Goal: Information Seeking & Learning: Learn about a topic

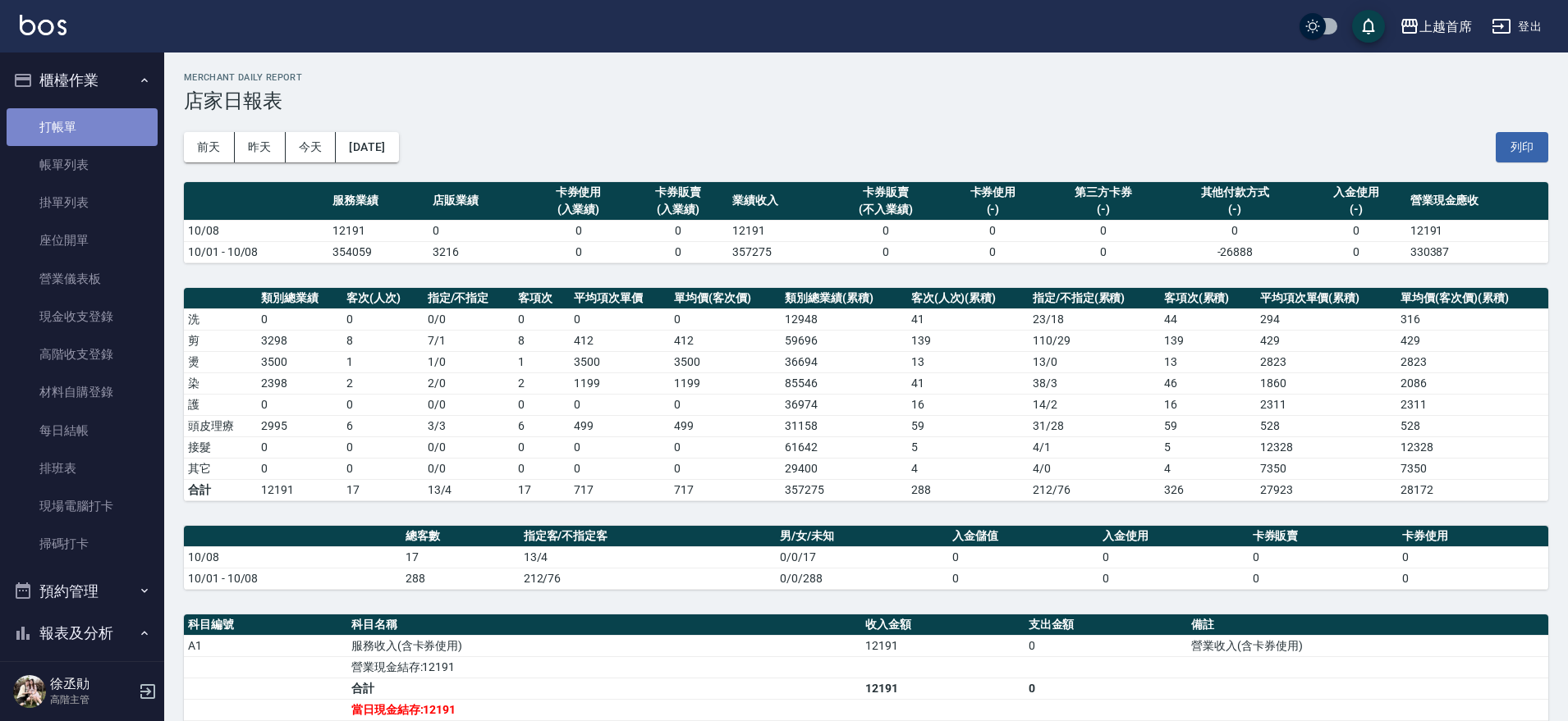
click at [92, 129] on link "打帳單" at bounding box center [82, 127] width 151 height 37
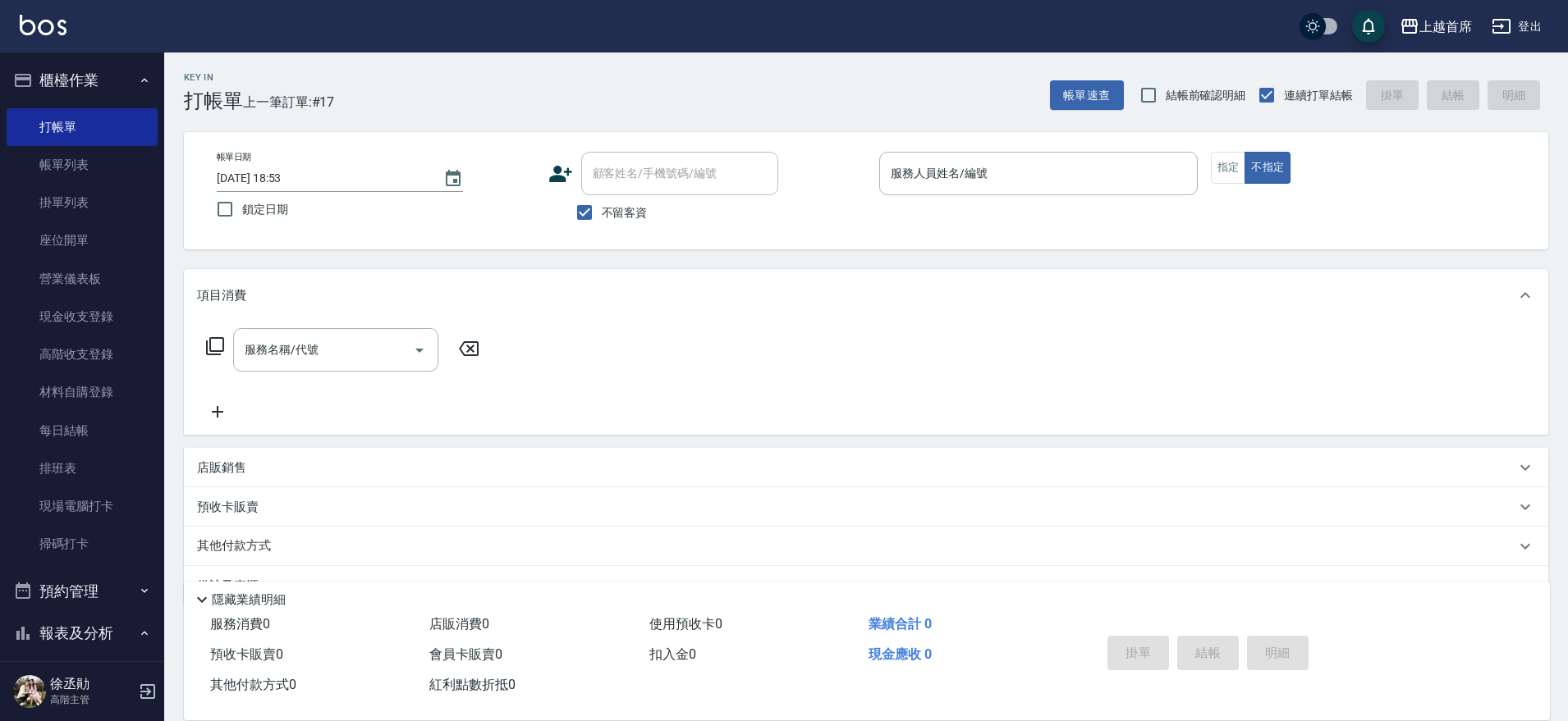
click at [275, 463] on div "店販銷售" at bounding box center [856, 468] width 1319 height 18
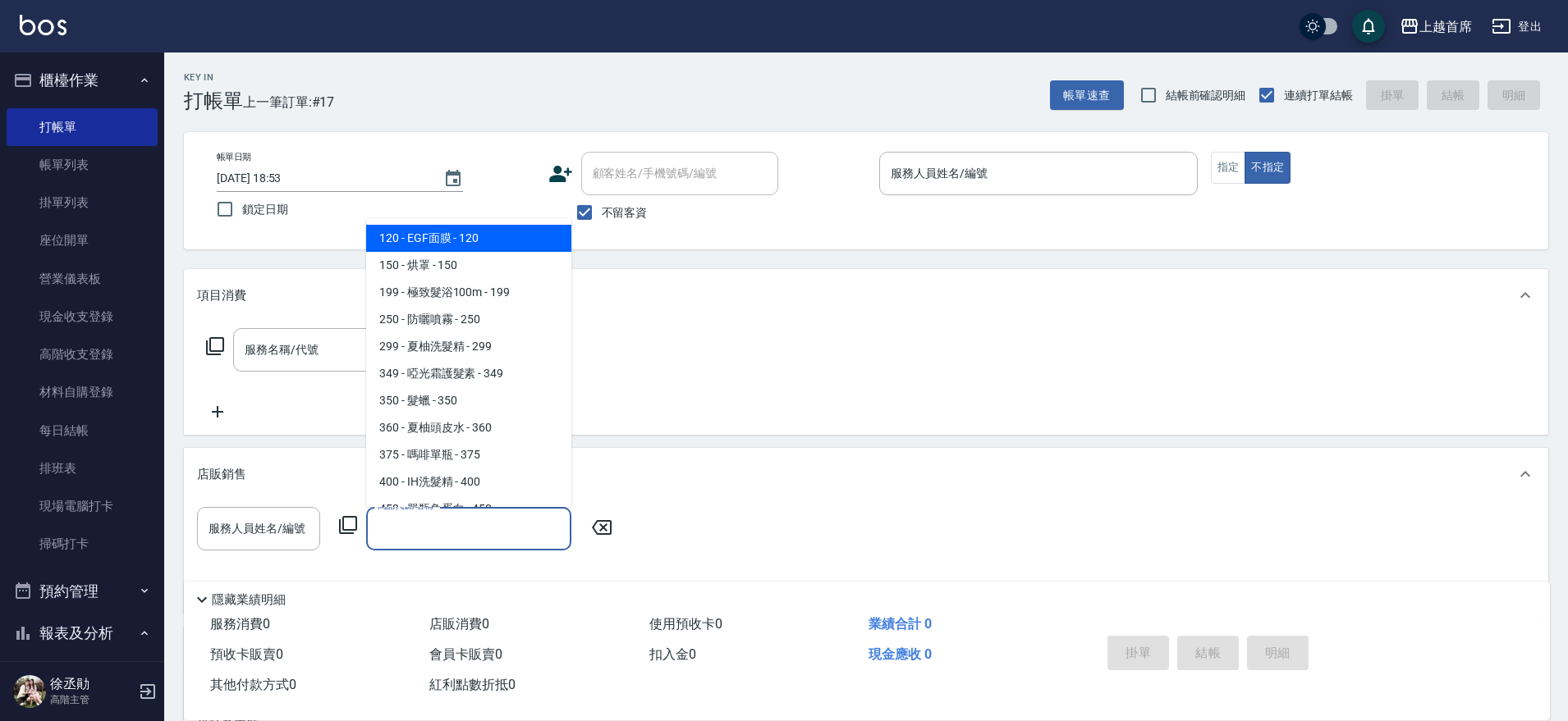
click at [443, 520] on input "商品代號/名稱" at bounding box center [470, 528] width 191 height 29
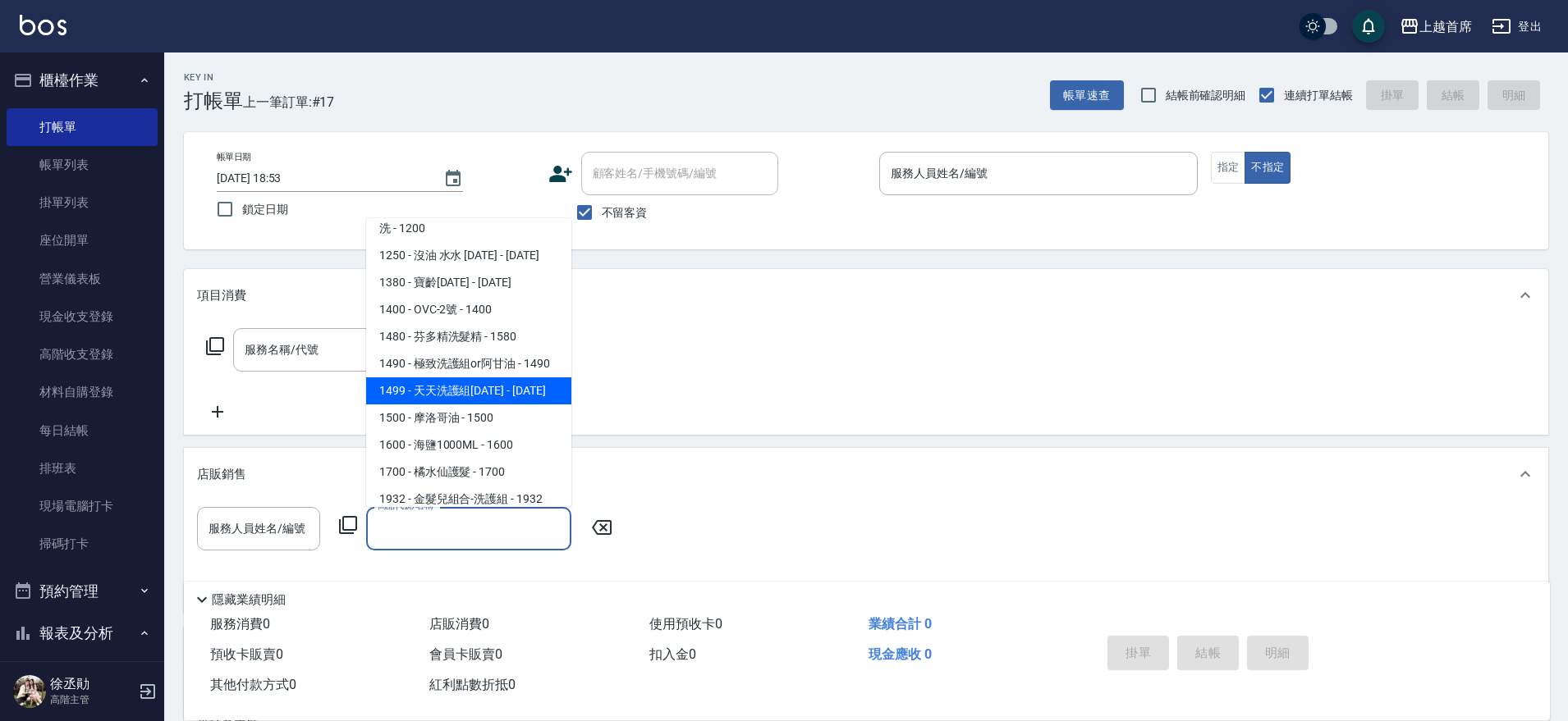
scroll to position [1114, 0]
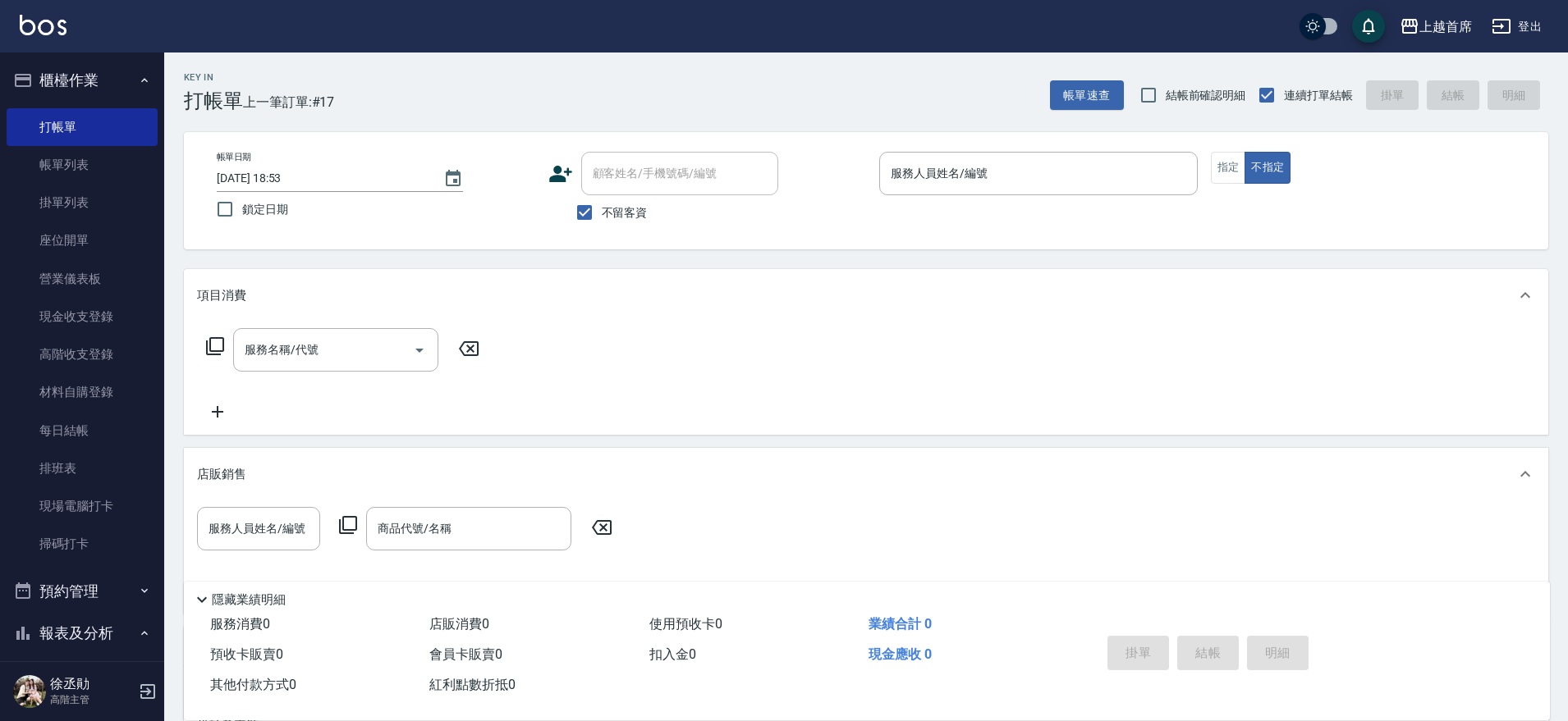
click at [673, 353] on div "服務名稱/代號 服務名稱/代號" at bounding box center [866, 378] width 1364 height 113
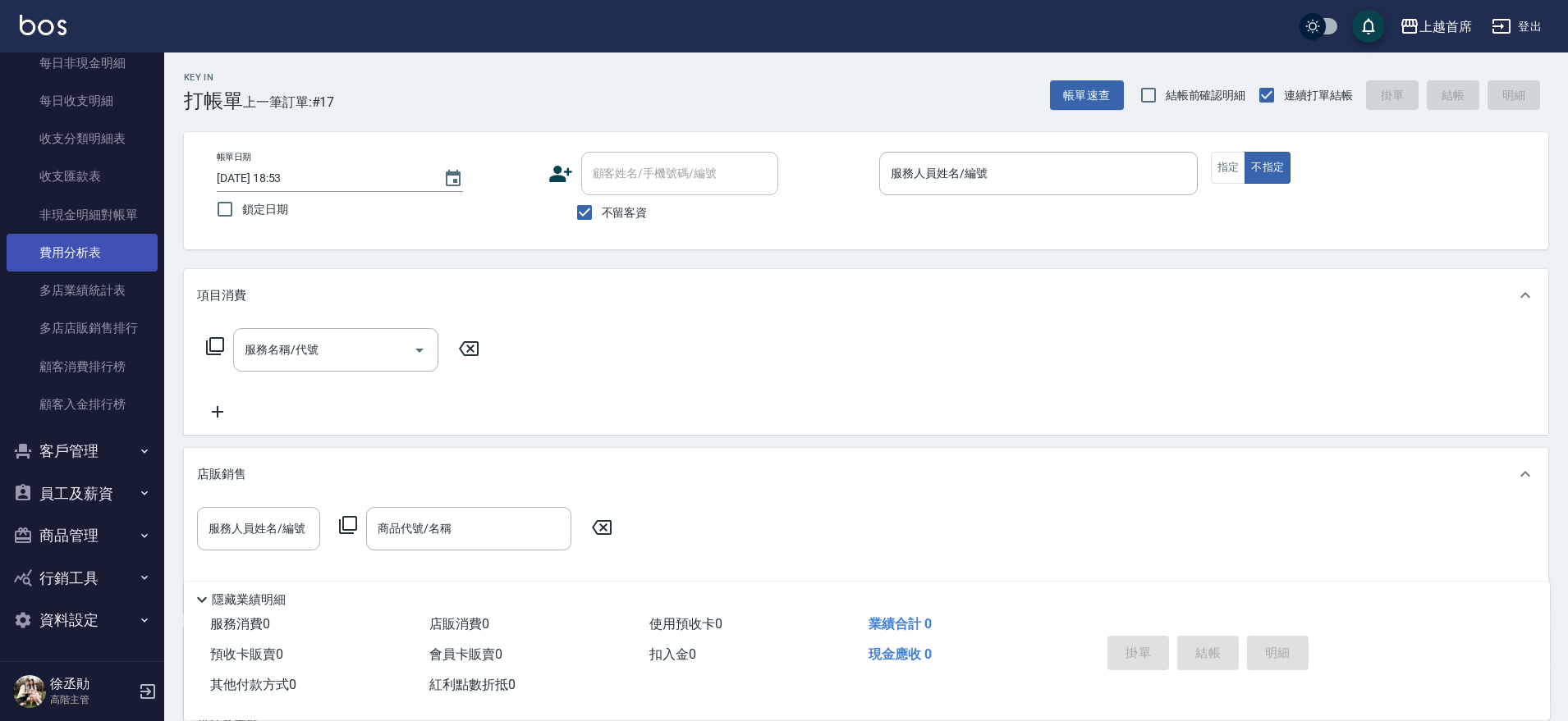
scroll to position [1729, 0]
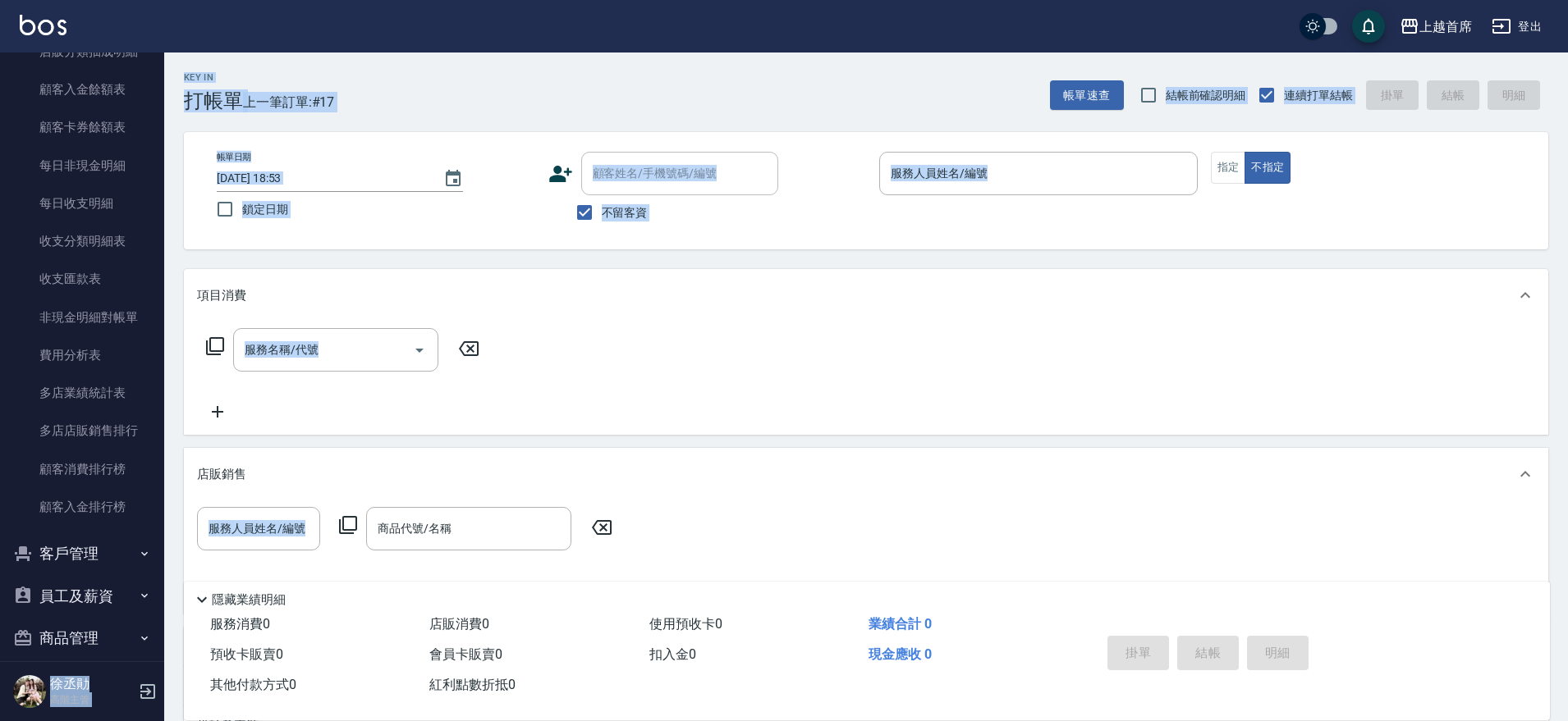
drag, startPoint x: 170, startPoint y: 522, endPoint x: 158, endPoint y: 565, distance: 44.6
click at [158, 565] on div "上越首席 登出 櫃檯作業 打帳單 帳單列表 掛單列表 座位開單 營業儀表板 現金收支登錄 高階收支登錄 材料自購登錄 每日結帳 排班表 現場電腦打卡 掃碼打卡…" at bounding box center [784, 451] width 1568 height 903
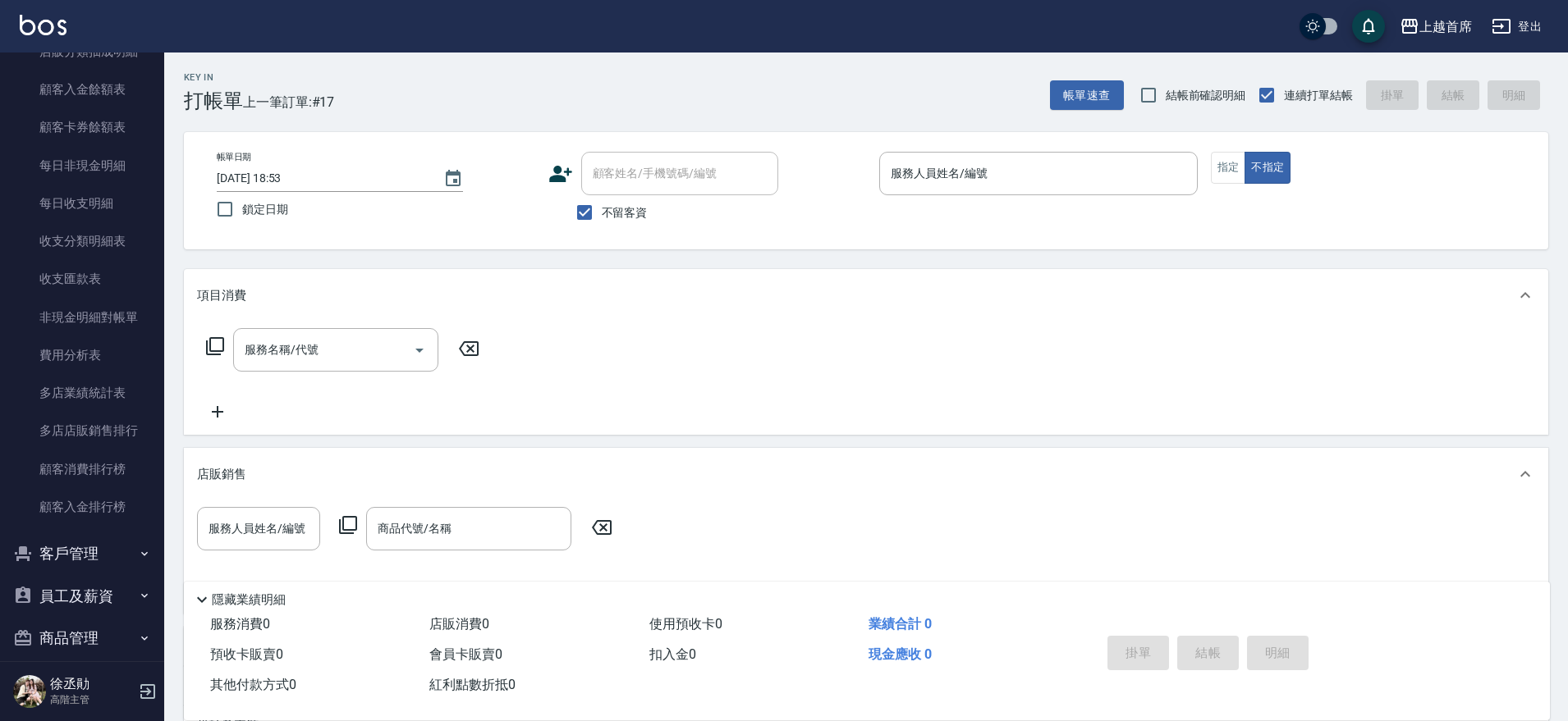
click at [174, 564] on div "Key In 打帳單 上一筆訂單:#17 帳單速查 結帳前確認明細 連續打單結帳 掛單 結帳 明細 帳單日期 [DATE] 18:53 鎖定日期 顧客姓名/手…" at bounding box center [866, 477] width 1404 height 850
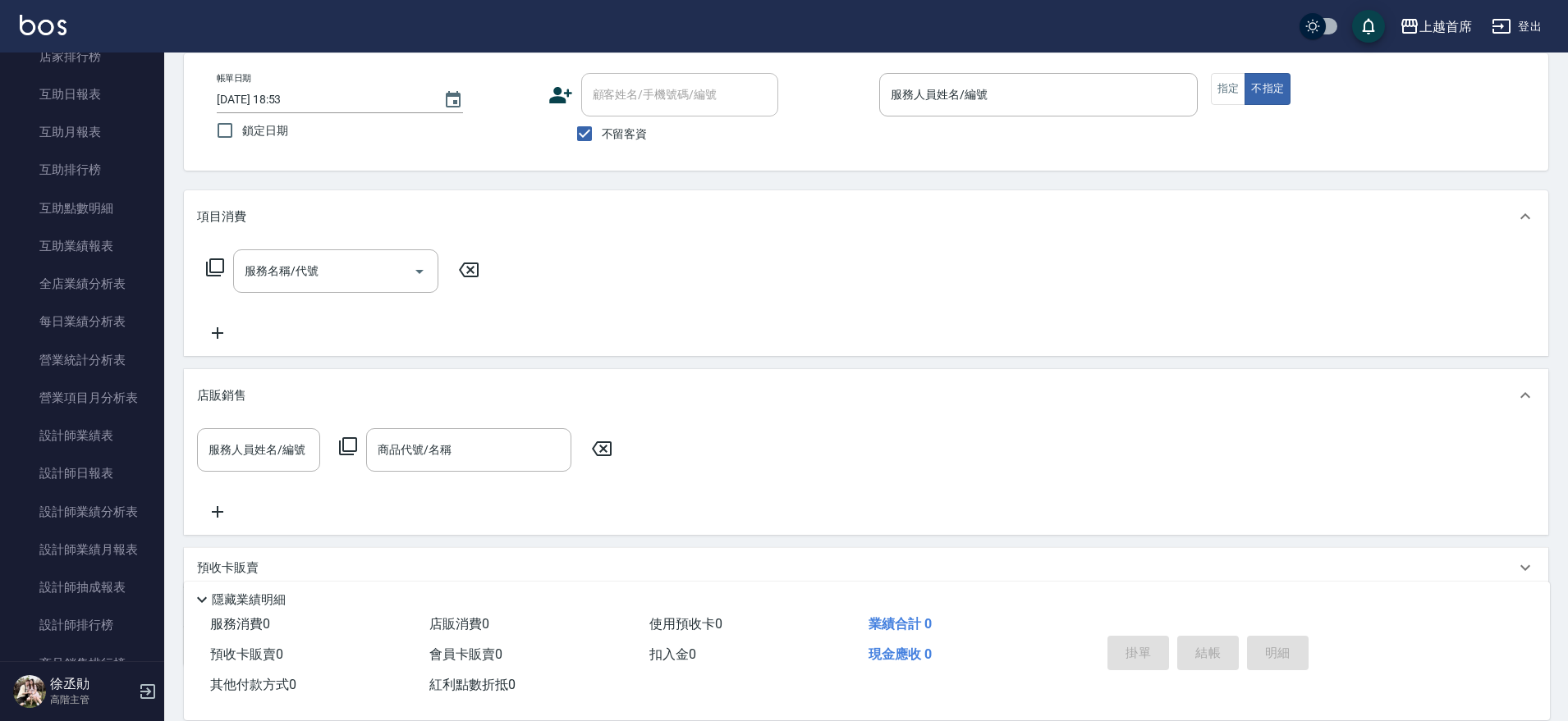
scroll to position [696, 0]
click at [73, 232] on link "互助排行榜" at bounding box center [82, 249] width 151 height 37
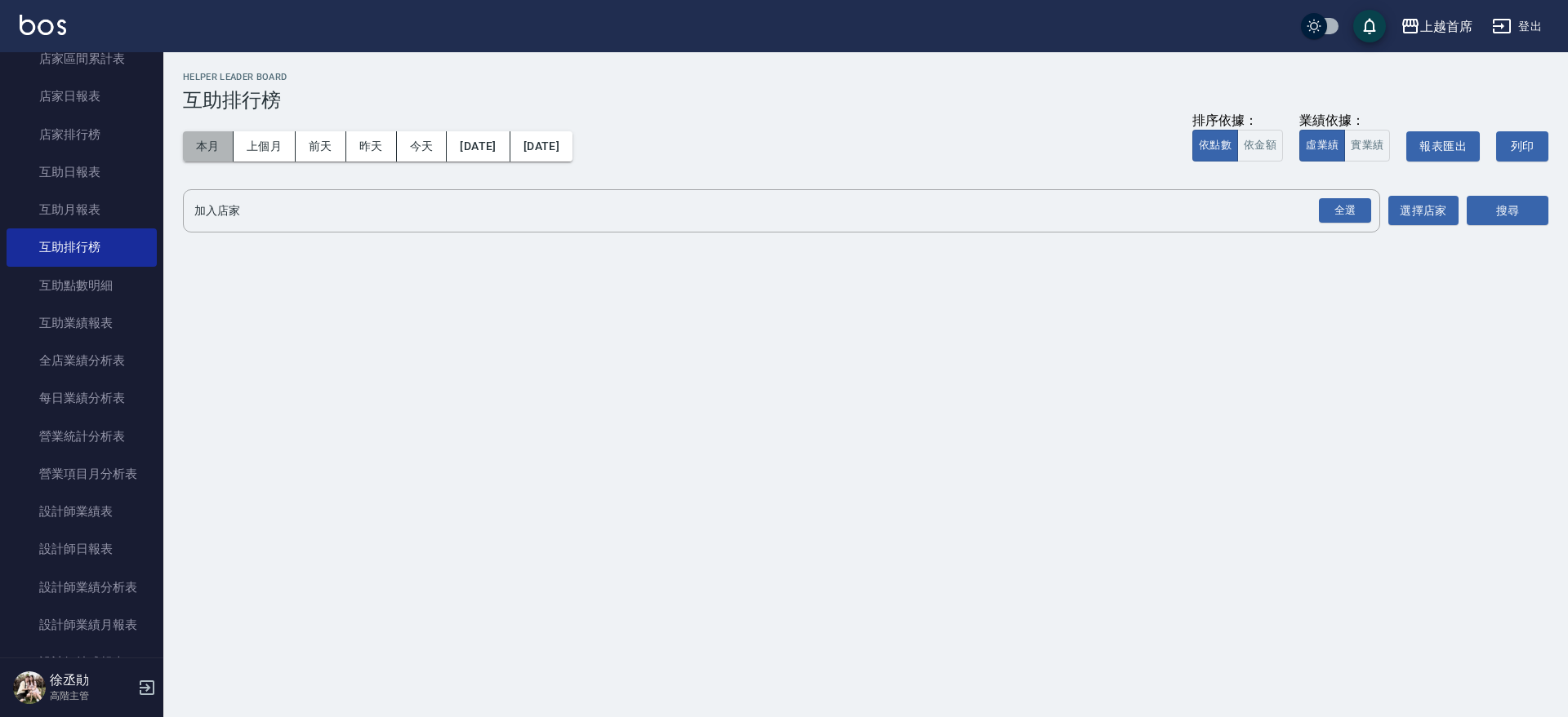
click at [200, 153] on button "本月" at bounding box center [208, 146] width 51 height 30
click at [1327, 210] on div "全選" at bounding box center [1344, 211] width 52 height 25
click at [1536, 198] on button "搜尋" at bounding box center [1506, 211] width 81 height 30
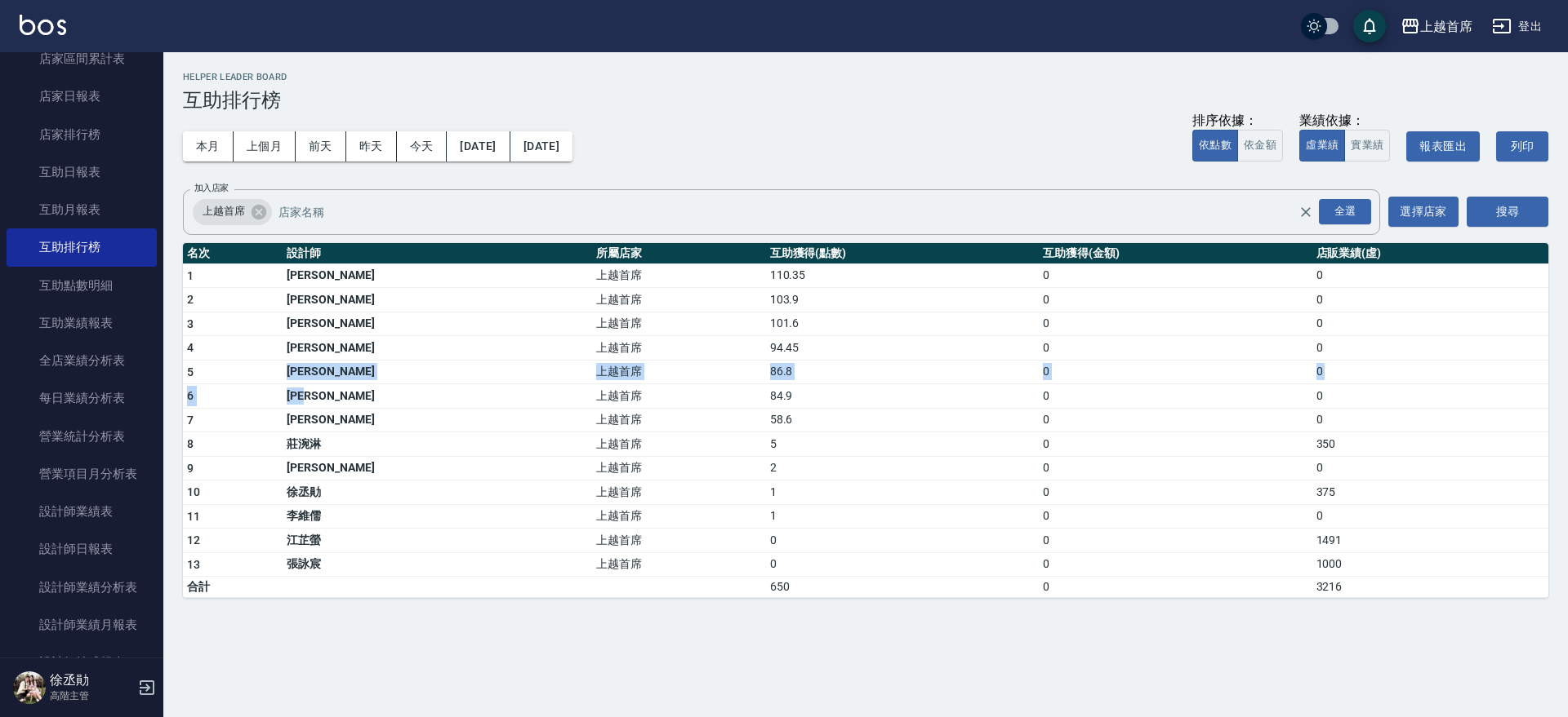
drag, startPoint x: 248, startPoint y: 377, endPoint x: 505, endPoint y: 399, distance: 257.9
click at [396, 389] on tbody "1 [PERSON_NAME]首席 110.35 0 0 2 [PERSON_NAME]首席 103.9 0 0 3 [PERSON_NAME] 上越首席 1…" at bounding box center [865, 430] width 1365 height 335
click at [765, 412] on td "58.6" at bounding box center [901, 420] width 273 height 24
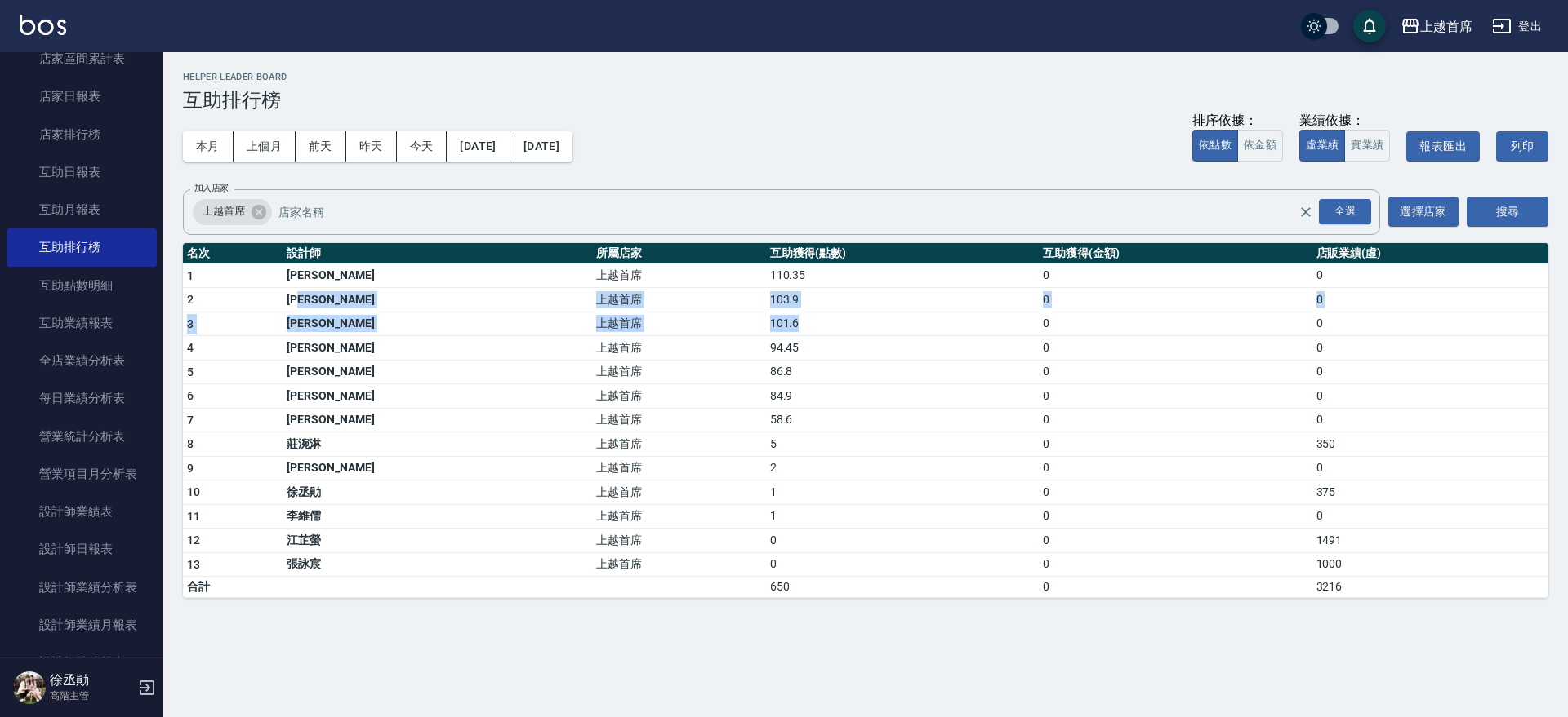
drag, startPoint x: 314, startPoint y: 310, endPoint x: 909, endPoint y: 304, distance: 595.0
click at [959, 311] on tbody "1 [PERSON_NAME]首席 110.35 0 0 2 [PERSON_NAME]首席 103.9 0 0 3 [PERSON_NAME] 上越首席 1…" at bounding box center [865, 430] width 1365 height 335
click at [909, 305] on td "103.9" at bounding box center [901, 299] width 273 height 24
click at [765, 331] on td "101.6" at bounding box center [901, 324] width 273 height 24
click at [765, 322] on td "101.6" at bounding box center [901, 324] width 273 height 24
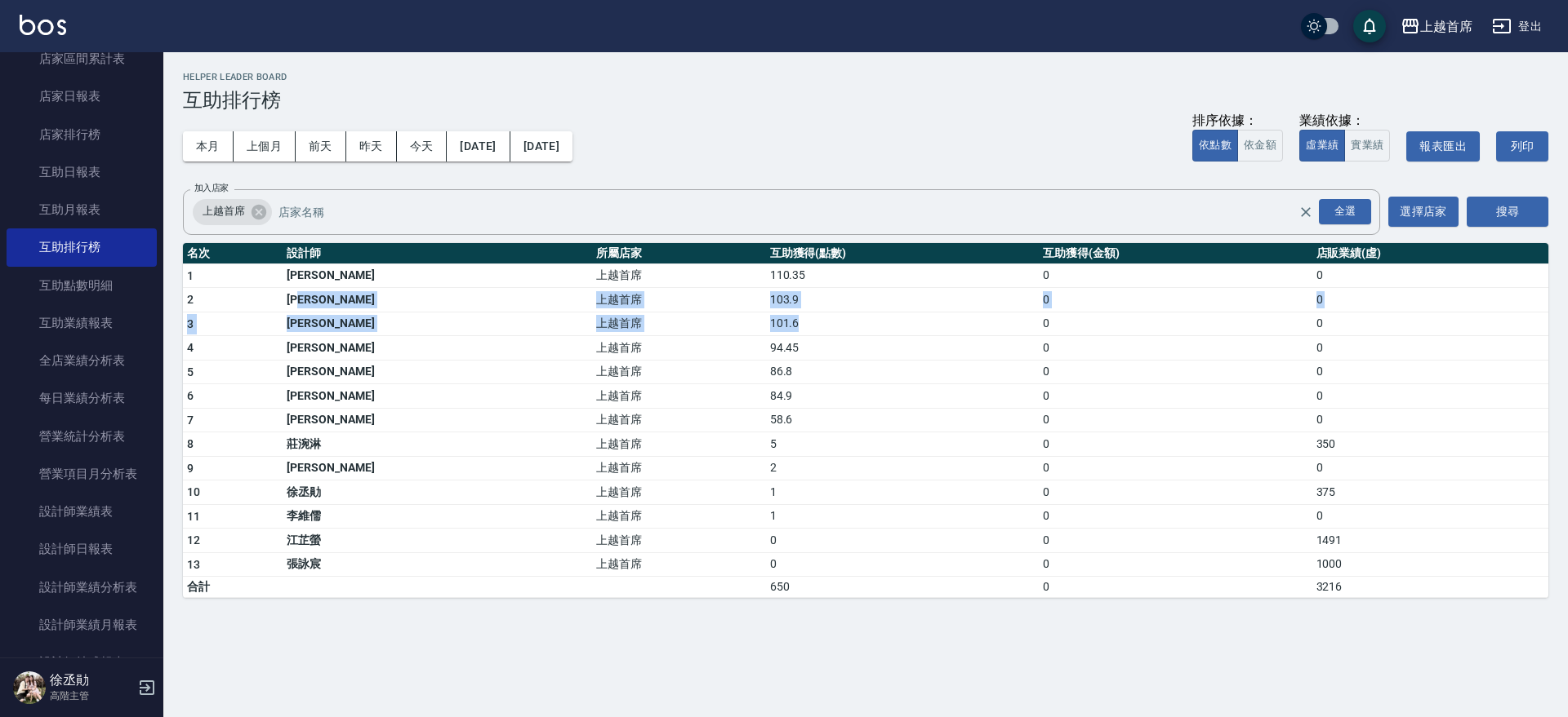
click at [668, 312] on td "上越首席" at bounding box center [678, 324] width 173 height 24
click at [592, 328] on td "上越首席" at bounding box center [678, 324] width 173 height 24
click at [660, 193] on div "上越首席 全選 加入店家" at bounding box center [781, 212] width 1197 height 46
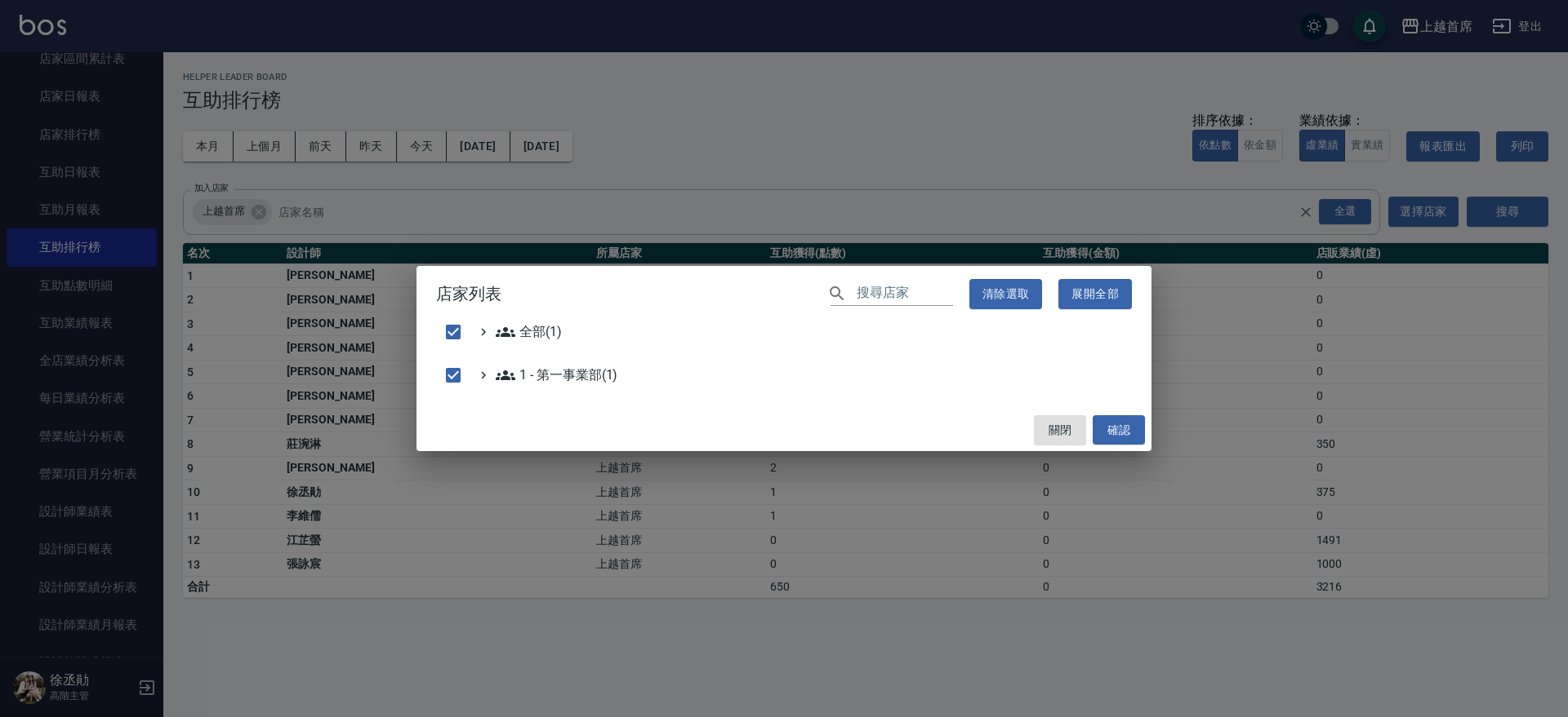
click at [660, 193] on div "店家列表 ​ 清除選取 展開全部 全部(1) 1 - 第一事業部(1) 關閉 確認" at bounding box center [784, 358] width 1568 height 717
checkbox input "false"
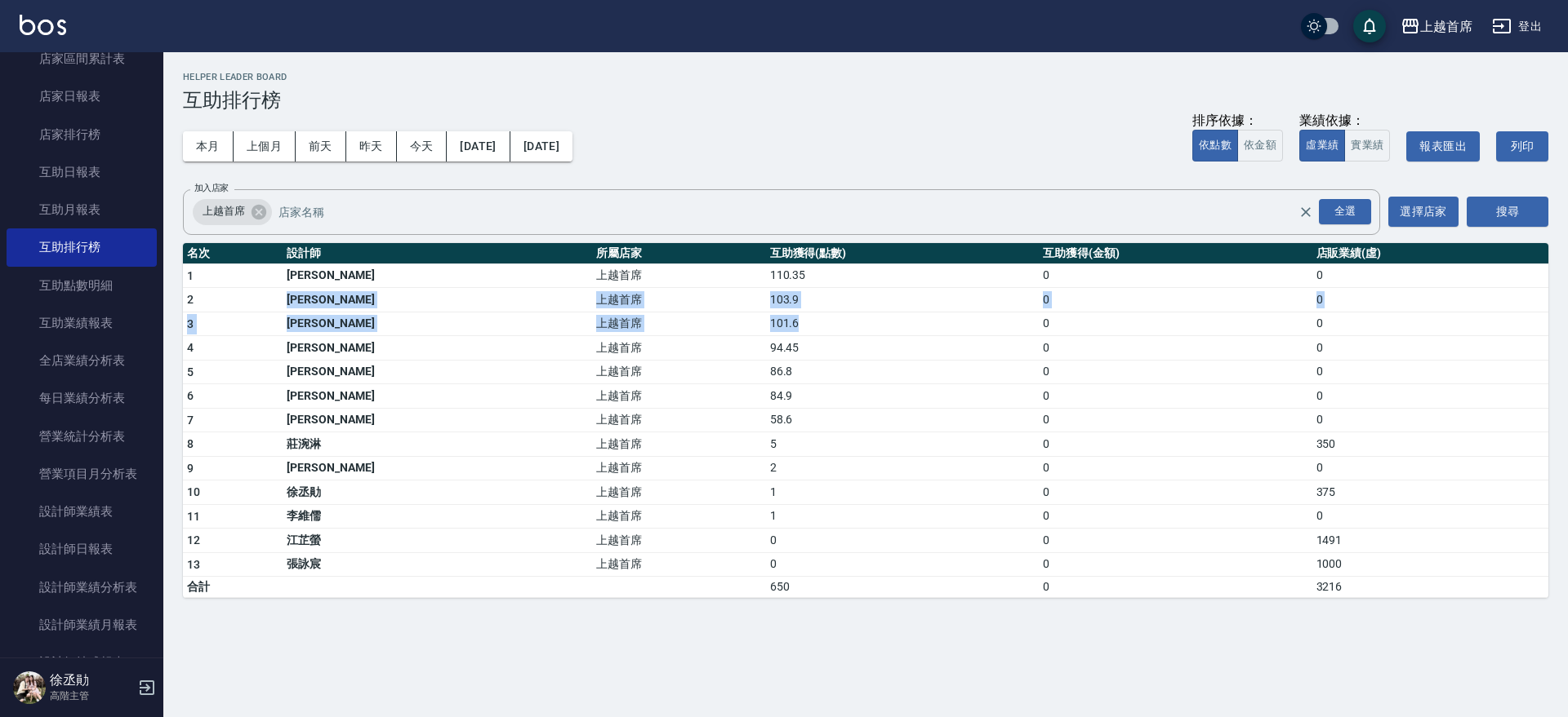
drag, startPoint x: 205, startPoint y: 309, endPoint x: 741, endPoint y: 320, distance: 536.1
click at [741, 320] on tbody "1 [PERSON_NAME]首席 110.35 0 0 2 [PERSON_NAME]首席 103.9 0 0 3 [PERSON_NAME] 上越首席 1…" at bounding box center [865, 430] width 1365 height 335
click at [792, 339] on td "94.45" at bounding box center [901, 348] width 273 height 24
